Goal: Task Accomplishment & Management: Complete application form

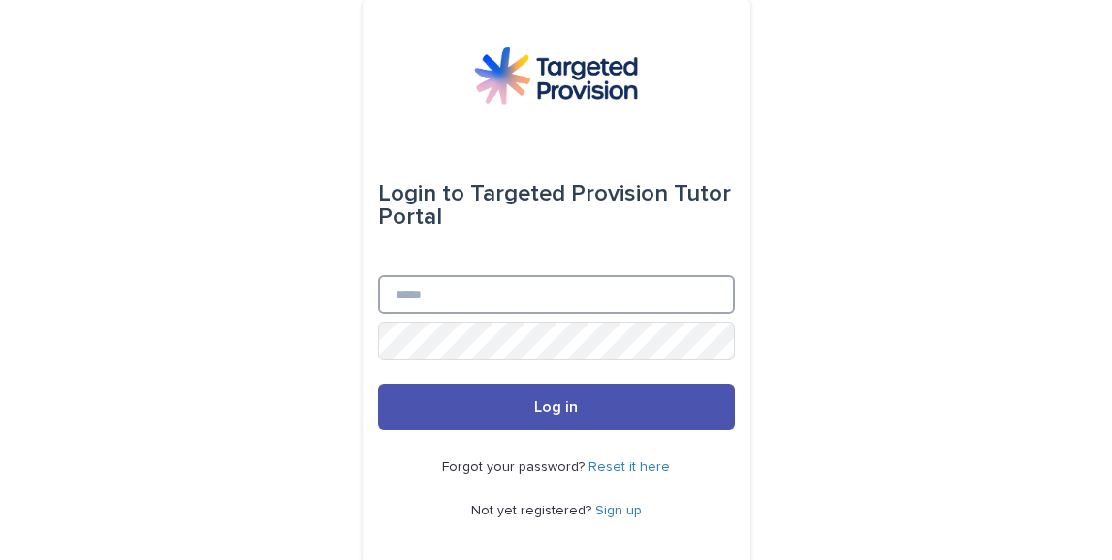
type input "**********"
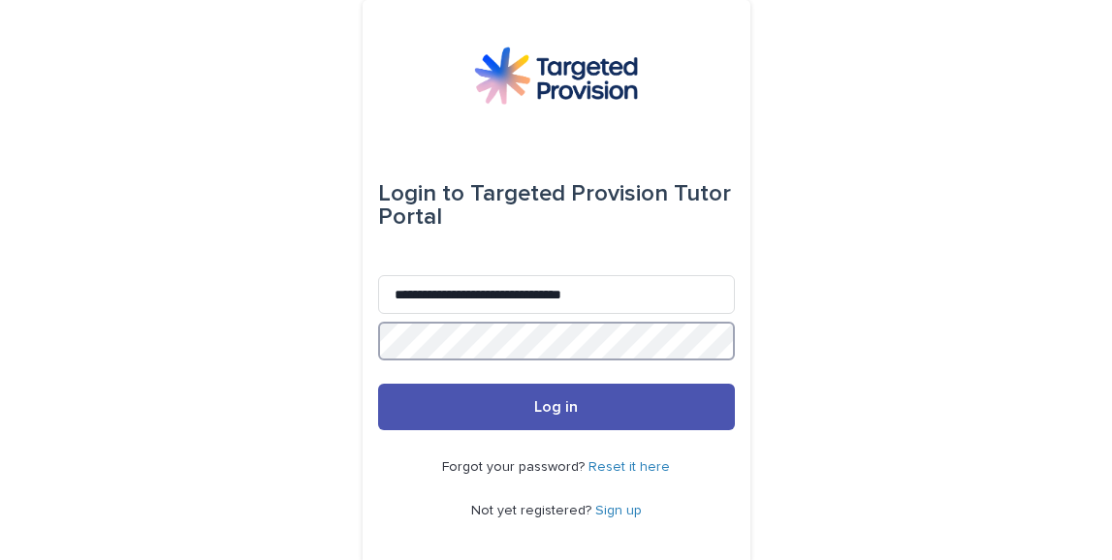
click at [548, 407] on button "Log in" at bounding box center [556, 407] width 357 height 47
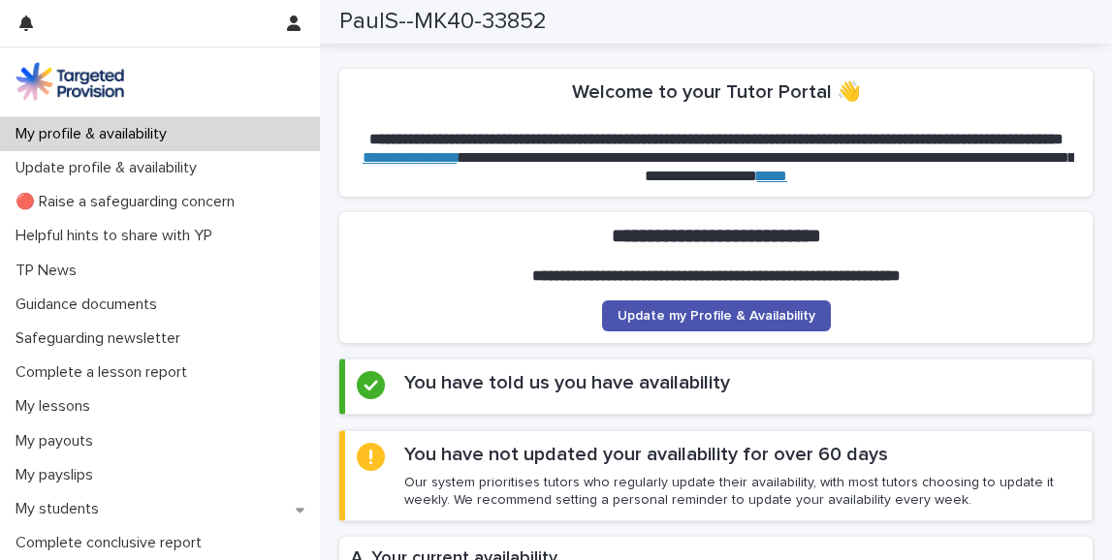
scroll to position [119, 0]
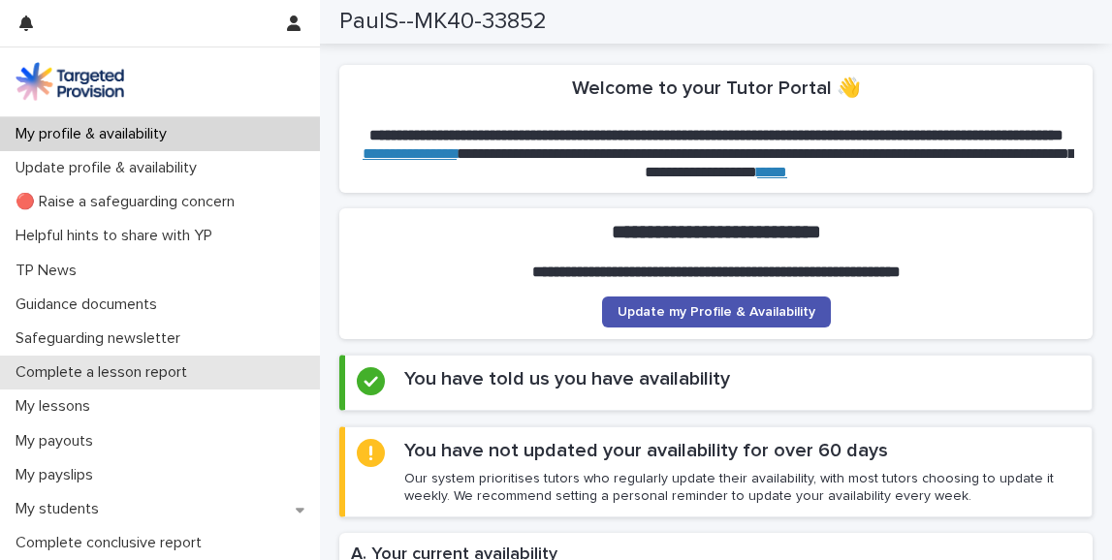
click at [108, 373] on p "Complete a lesson report" at bounding box center [105, 372] width 195 height 18
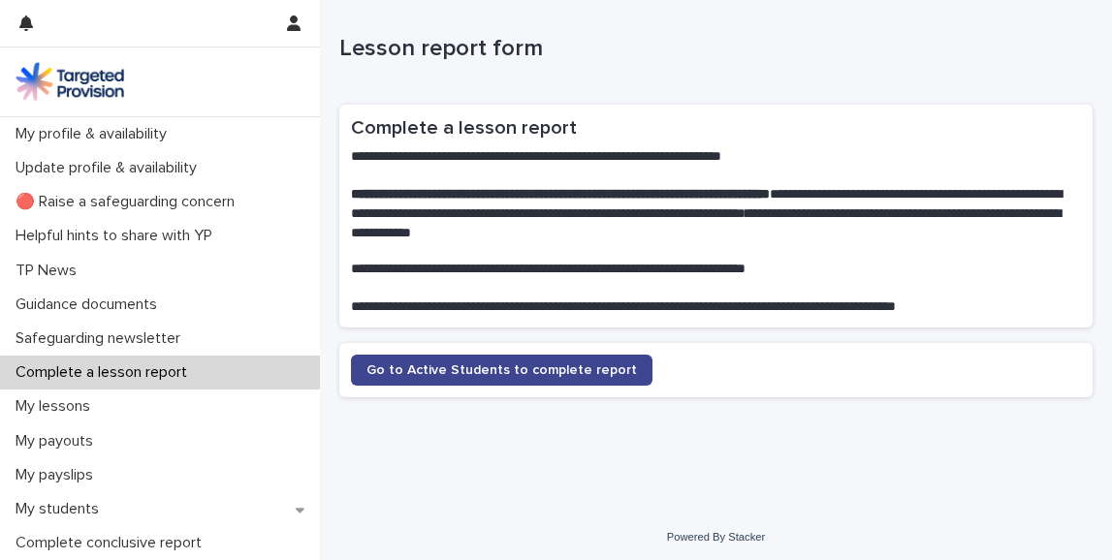
click at [503, 363] on span "Go to Active Students to complete report" at bounding box center [501, 370] width 270 height 14
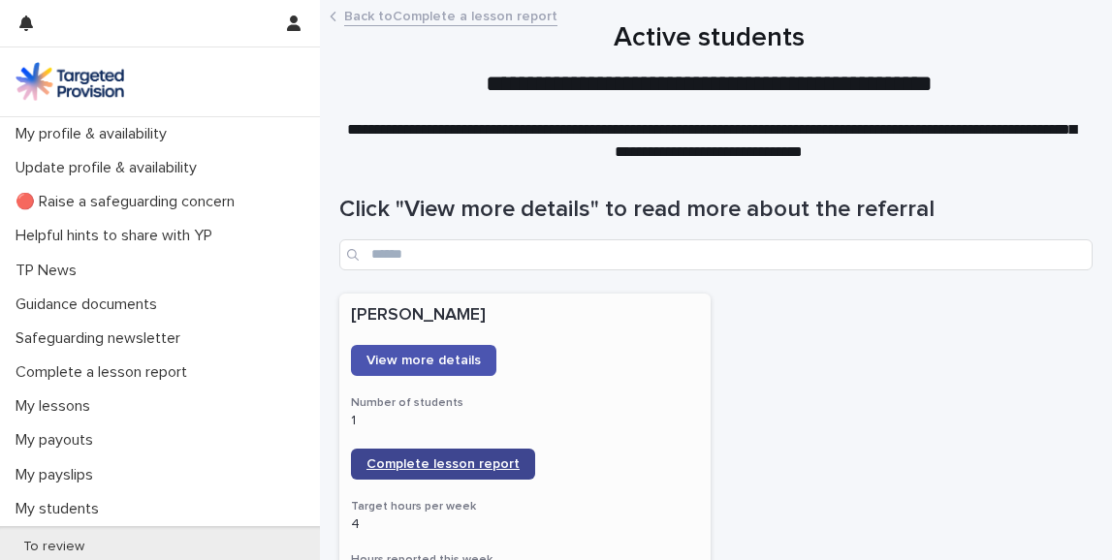
click at [461, 459] on span "Complete lesson report" at bounding box center [442, 464] width 153 height 14
